Goal: Navigation & Orientation: Find specific page/section

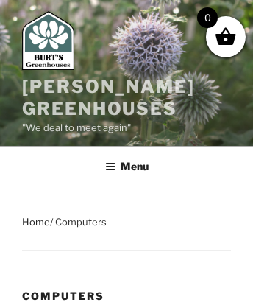
click at [59, 85] on link "[PERSON_NAME] Greenhouses" at bounding box center [108, 97] width 173 height 43
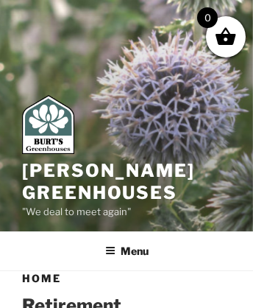
scroll to position [2324, 0]
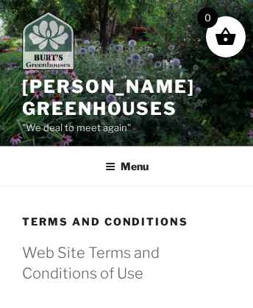
click at [54, 43] on img at bounding box center [48, 40] width 52 height 59
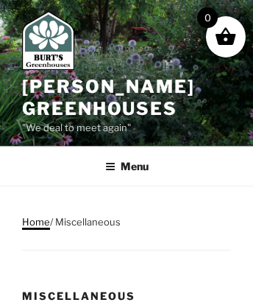
click at [35, 220] on link "Home" at bounding box center [36, 222] width 28 height 12
